Goal: Ask a question

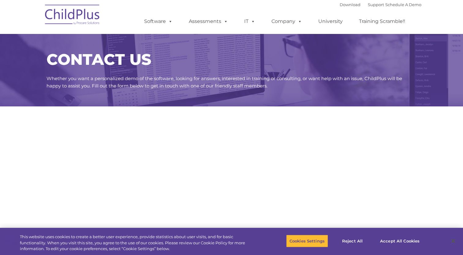
select select "MEDIUM"
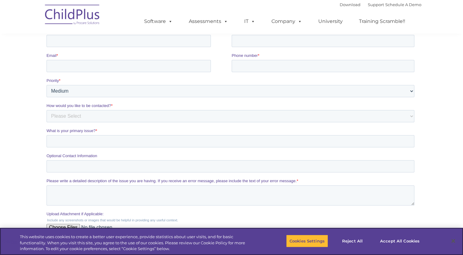
scroll to position [269, 0]
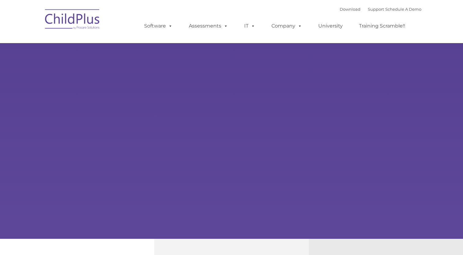
select select "MEDIUM"
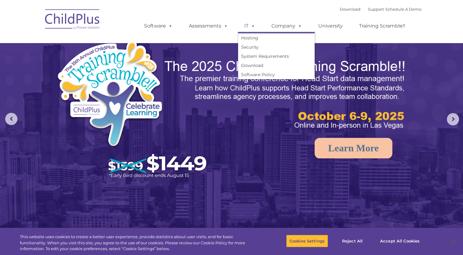
click at [248, 25] on span at bounding box center [251, 26] width 7 height 6
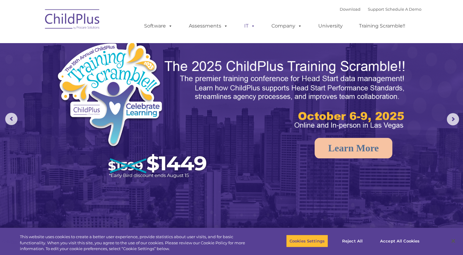
click at [248, 25] on span at bounding box center [251, 26] width 7 height 6
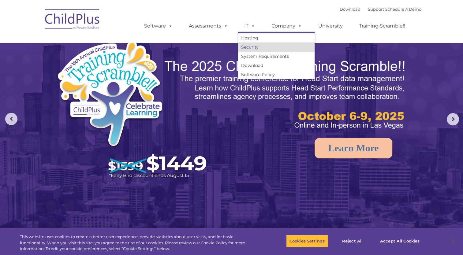
click at [249, 46] on link "Security" at bounding box center [276, 46] width 76 height 9
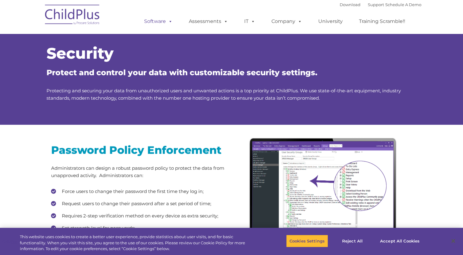
click at [171, 24] on span at bounding box center [169, 21] width 7 height 6
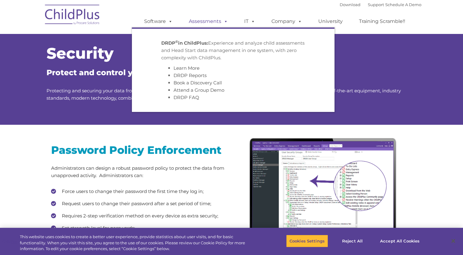
click at [230, 21] on link "Assessments" at bounding box center [208, 21] width 51 height 12
click at [225, 22] on span at bounding box center [224, 21] width 7 height 6
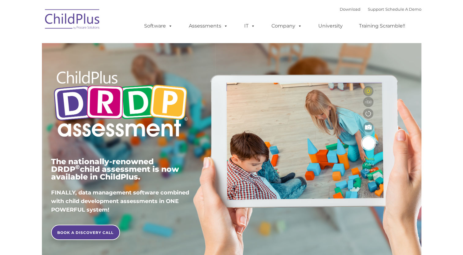
click at [225, 23] on span at bounding box center [224, 26] width 7 height 6
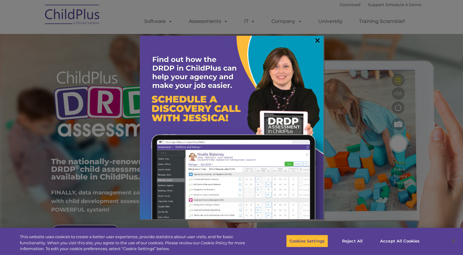
click at [317, 40] on link "×" at bounding box center [317, 40] width 7 height 6
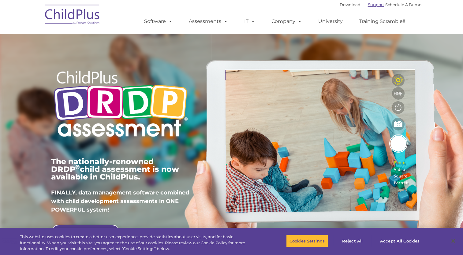
click at [367, 5] on link "Support" at bounding box center [375, 4] width 16 height 5
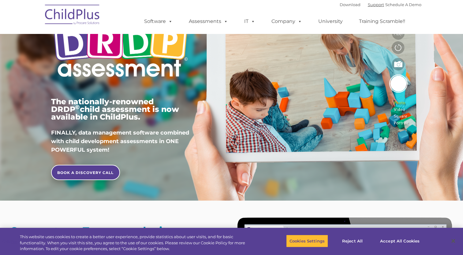
scroll to position [282, 0]
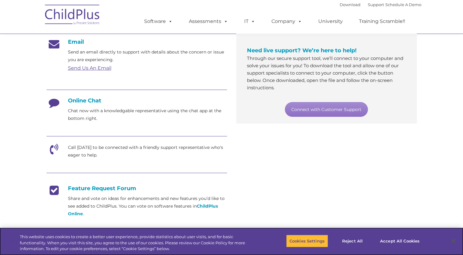
scroll to position [108, 0]
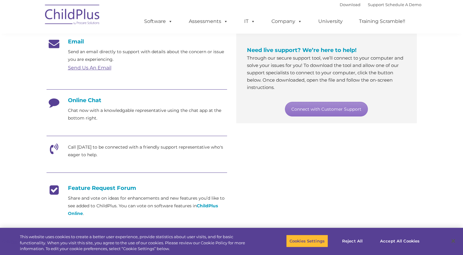
click at [82, 153] on p "Call [DATE] to be connected with a friendly support representative who's eager …" at bounding box center [147, 150] width 159 height 15
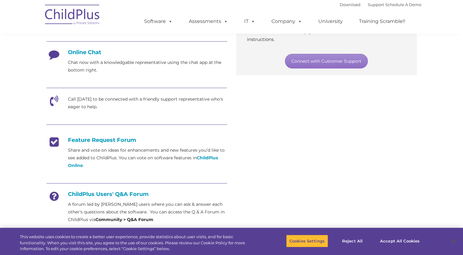
scroll to position [143, 0]
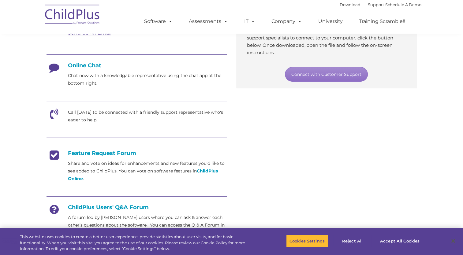
click at [46, 115] on icon at bounding box center [53, 116] width 15 height 15
click at [51, 113] on icon at bounding box center [53, 116] width 15 height 15
click at [48, 113] on icon at bounding box center [53, 116] width 15 height 15
click at [54, 112] on icon at bounding box center [53, 116] width 15 height 15
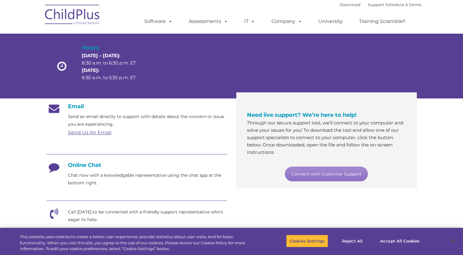
scroll to position [43, 0]
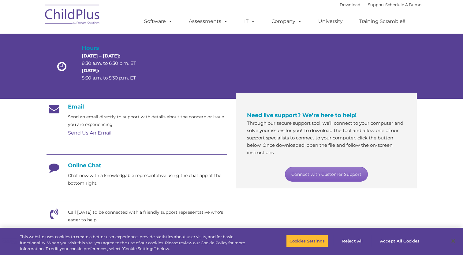
click at [300, 173] on link "Connect with Customer Support" at bounding box center [326, 174] width 83 height 15
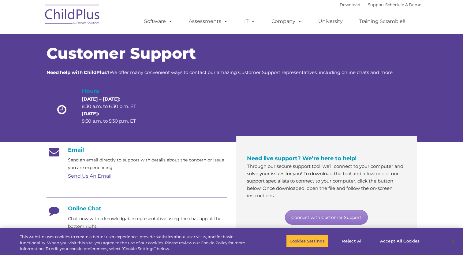
click at [273, 97] on div at bounding box center [262, 111] width 74 height 49
